Goal: Transaction & Acquisition: Book appointment/travel/reservation

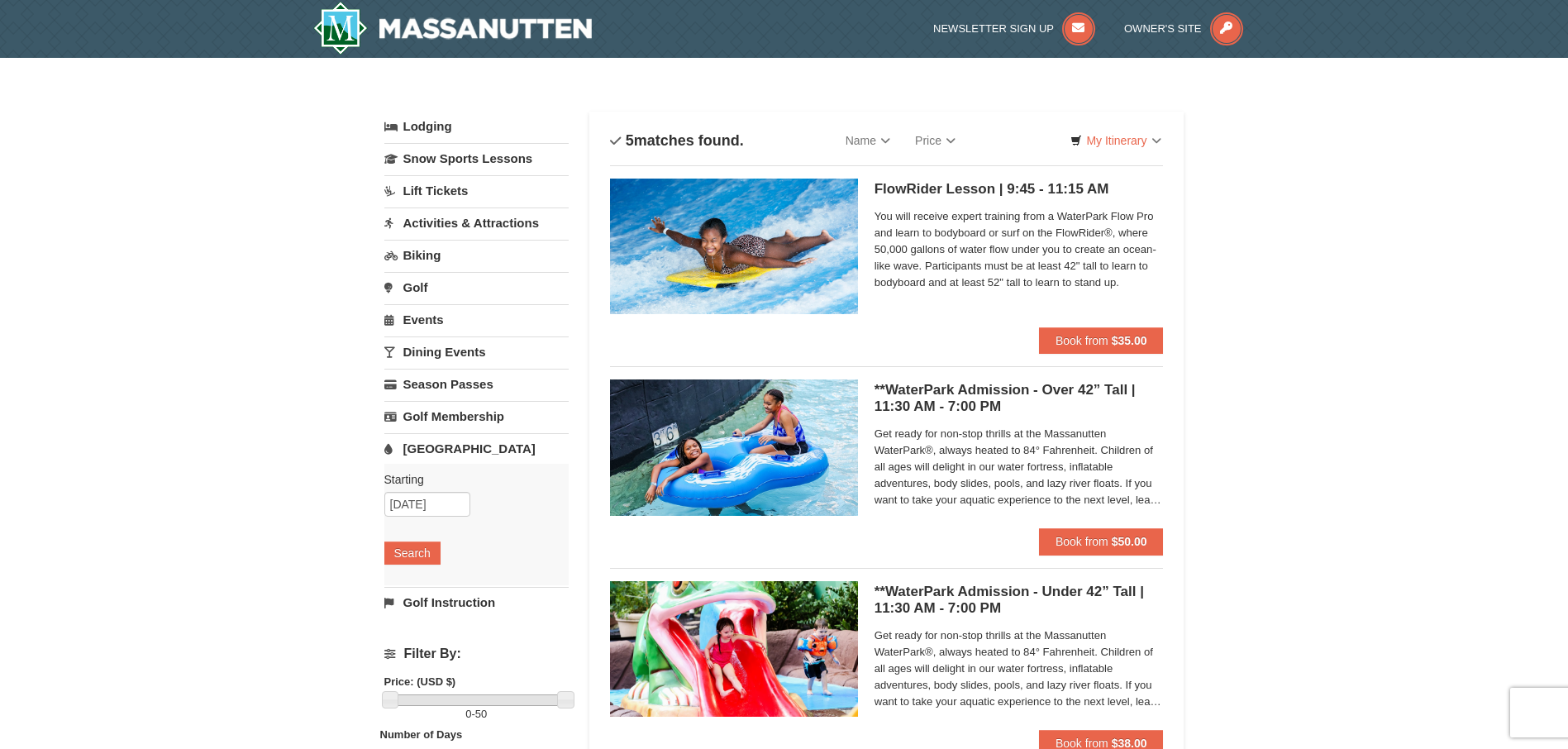
scroll to position [83, 0]
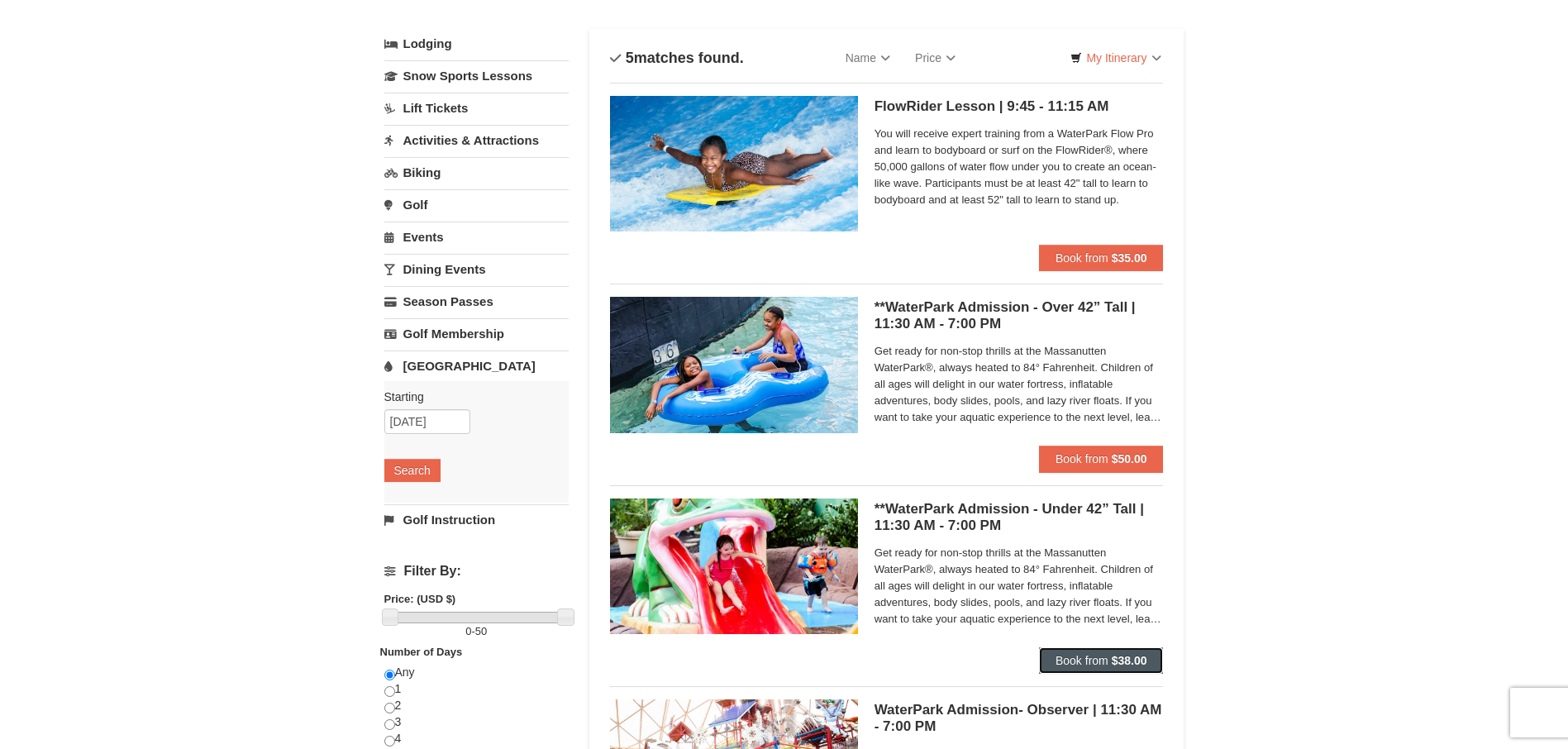
click at [1098, 665] on span "Book from" at bounding box center [1082, 660] width 53 height 13
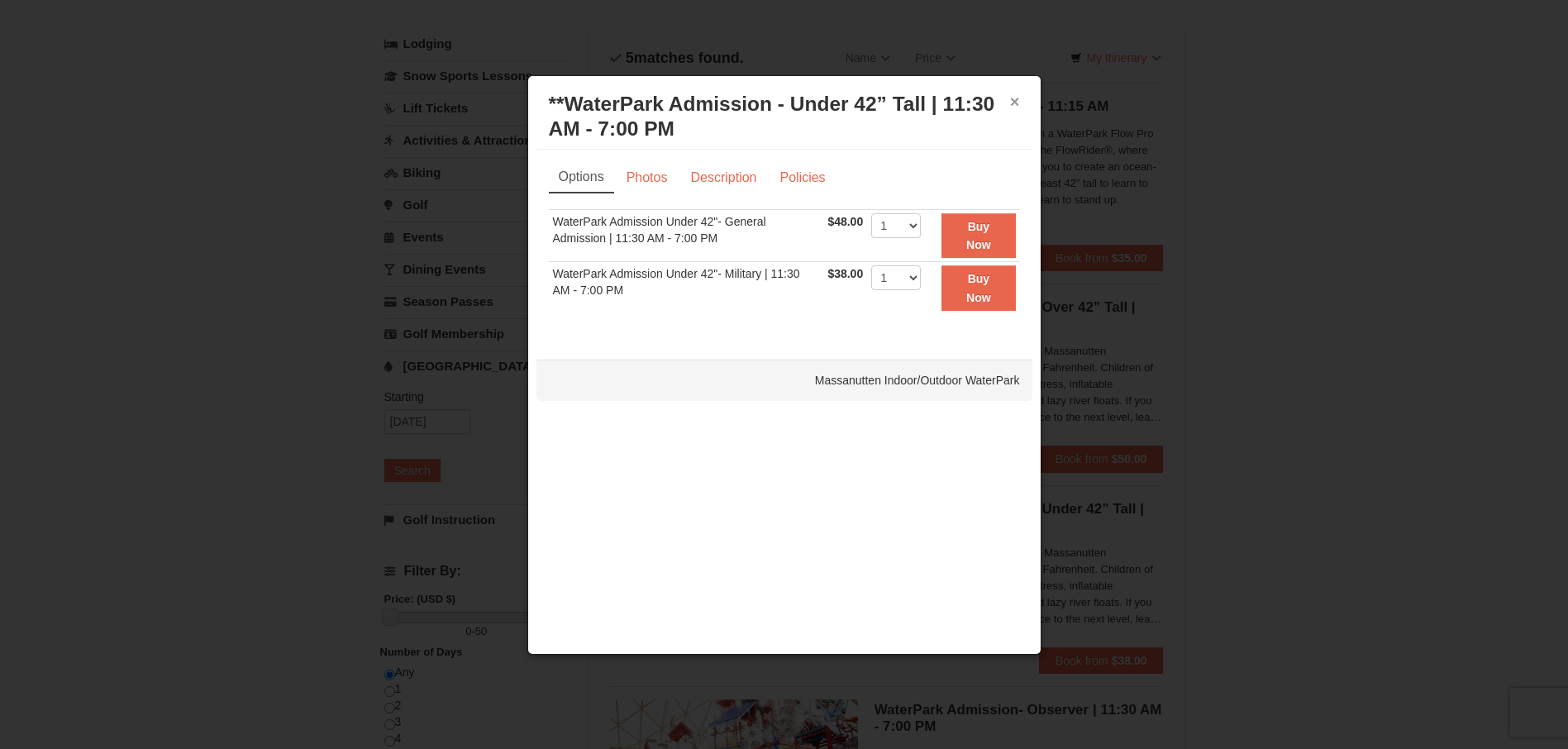
click at [1015, 103] on button "×" at bounding box center [1015, 102] width 10 height 17
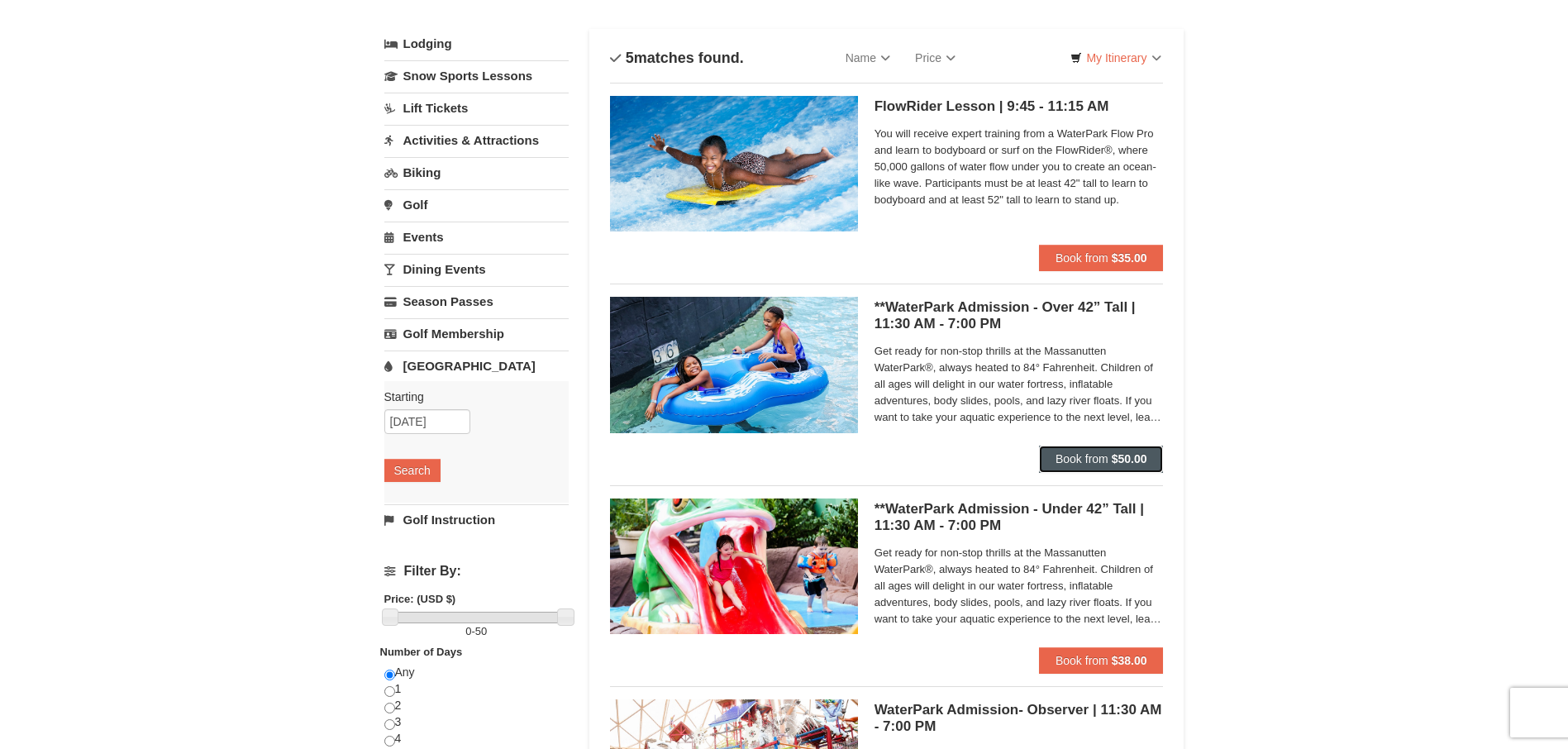
click at [1128, 461] on strong "$50.00" at bounding box center [1129, 458] width 36 height 13
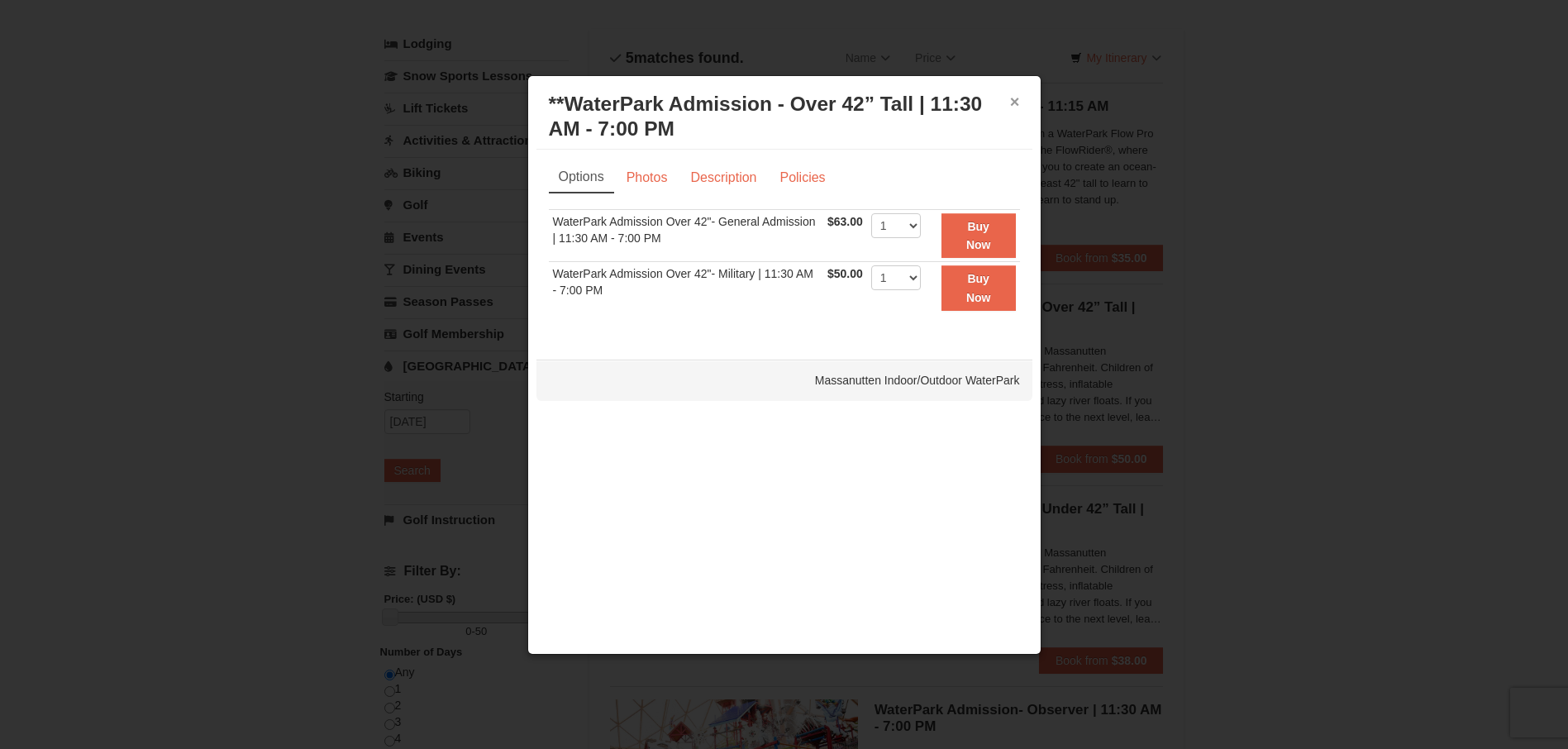
click at [1016, 100] on button "×" at bounding box center [1015, 102] width 10 height 17
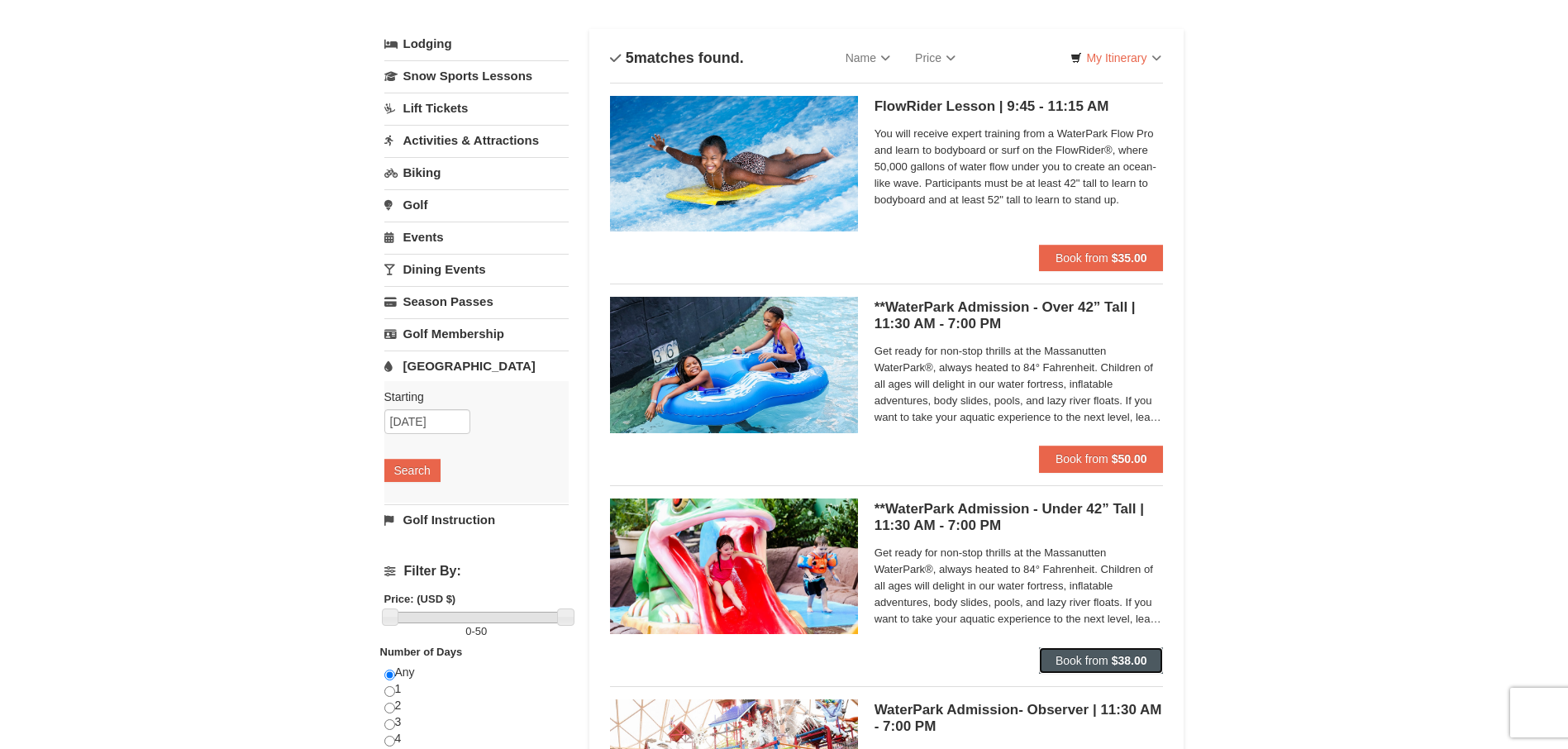
click at [1114, 657] on strong "$38.00" at bounding box center [1129, 660] width 36 height 13
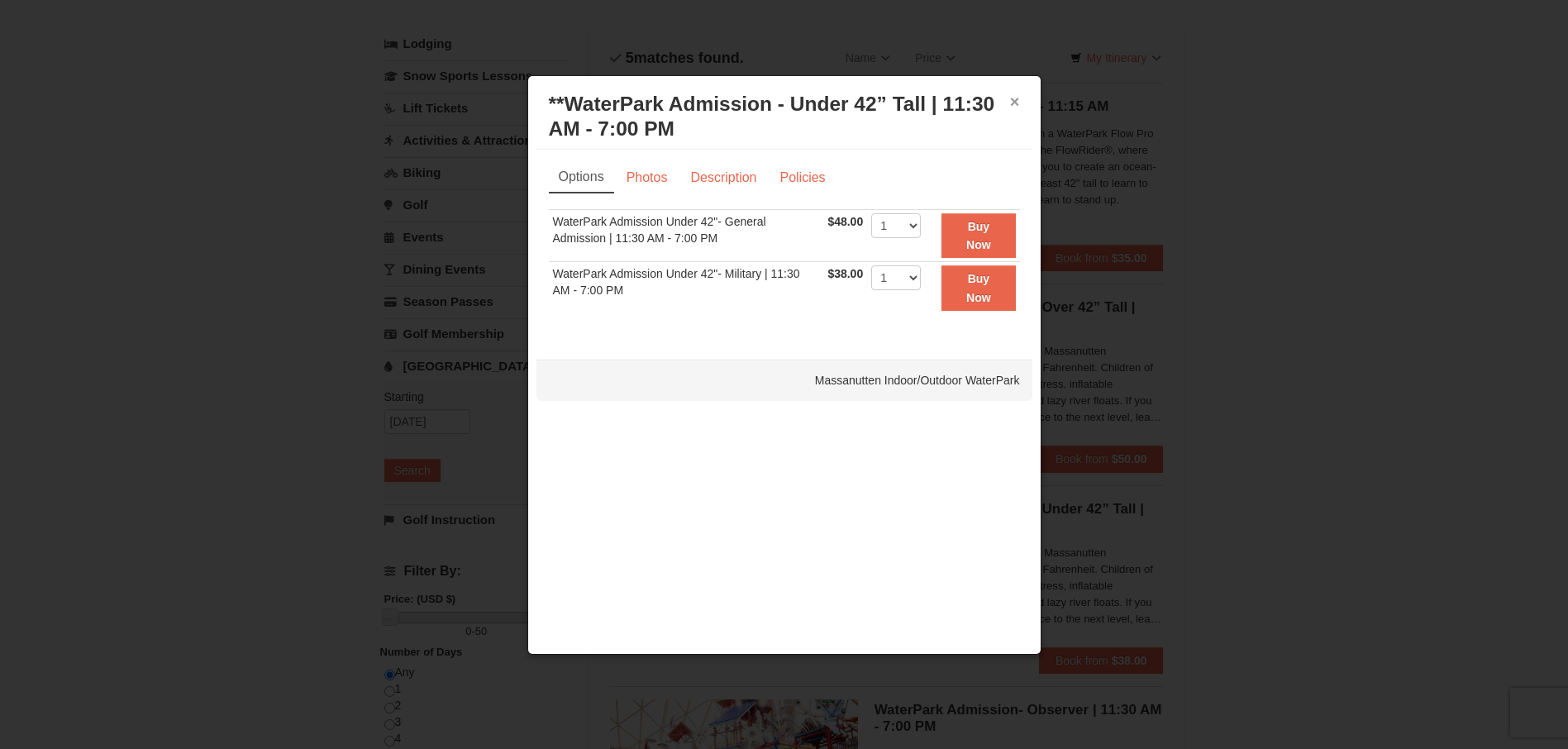
click at [1012, 103] on button "×" at bounding box center [1015, 102] width 10 height 17
